Goal: Find specific page/section: Find specific page/section

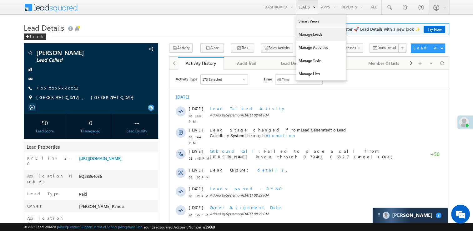
click at [301, 34] on link "Manage Leads" at bounding box center [321, 34] width 50 height 13
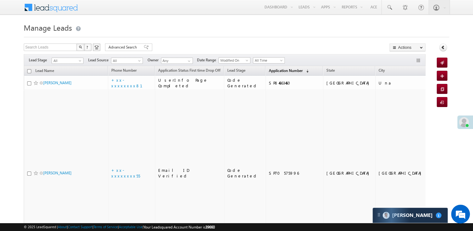
click at [269, 69] on span "Application Number" at bounding box center [286, 70] width 34 height 5
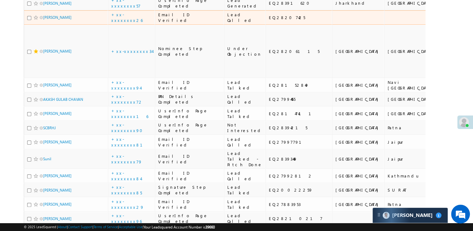
scroll to position [188, 0]
